Goal: Navigation & Orientation: Find specific page/section

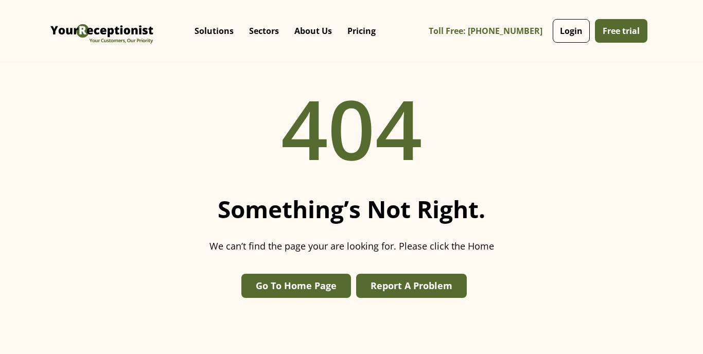
scroll to position [62, 0]
click at [309, 282] on link "Go To Home Page" at bounding box center [296, 286] width 110 height 24
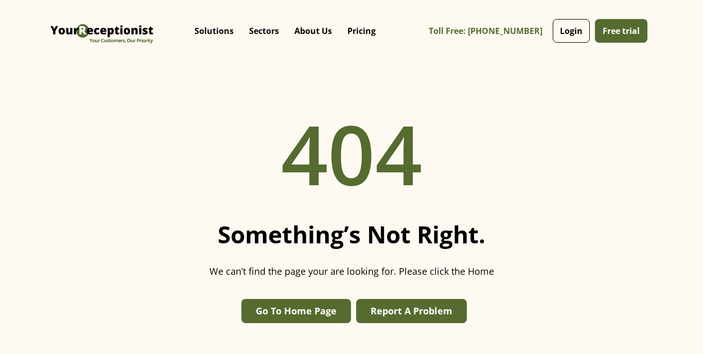
scroll to position [39, 0]
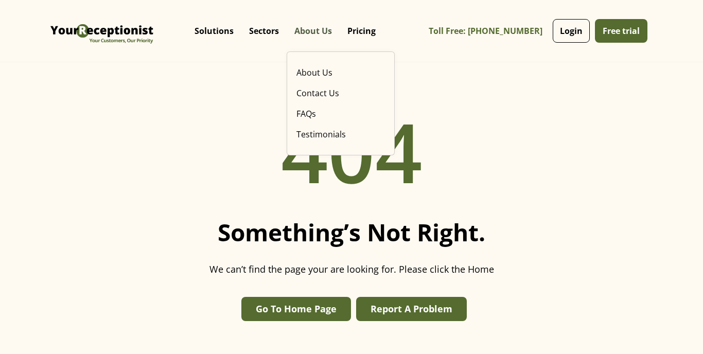
click at [317, 34] on p "About Us" at bounding box center [313, 31] width 38 height 10
click at [308, 29] on p "About Us" at bounding box center [313, 31] width 38 height 10
click at [311, 77] on link "About Us" at bounding box center [340, 72] width 97 height 21
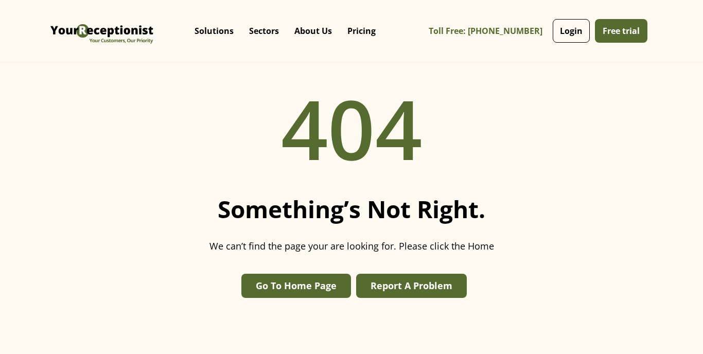
scroll to position [62, 0]
click at [314, 293] on link "Go To Home Page" at bounding box center [296, 286] width 110 height 24
click at [367, 34] on link "Pricing" at bounding box center [362, 30] width 44 height 31
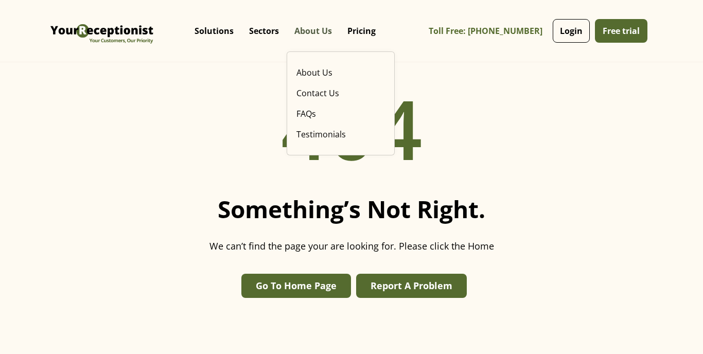
click at [327, 33] on p "About Us" at bounding box center [313, 31] width 38 height 10
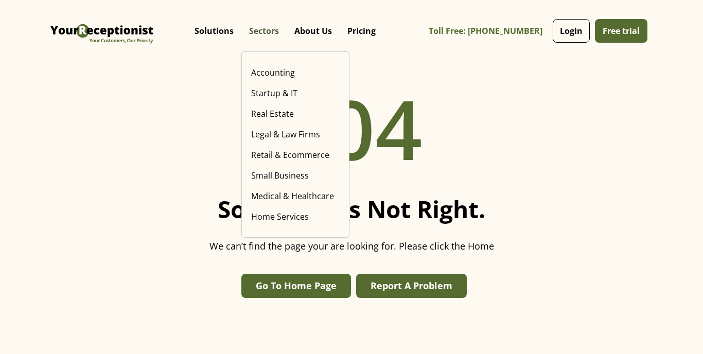
click at [265, 36] on p "Sectors" at bounding box center [264, 31] width 30 height 10
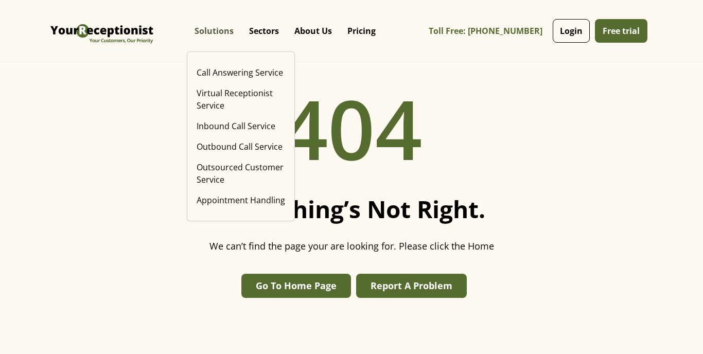
click at [217, 33] on p "Solutions" at bounding box center [214, 31] width 39 height 10
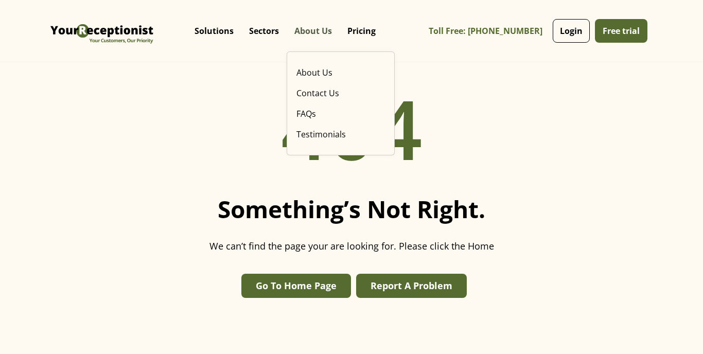
click at [309, 33] on p "About Us" at bounding box center [313, 31] width 38 height 10
